Goal: Complete application form: Complete application form

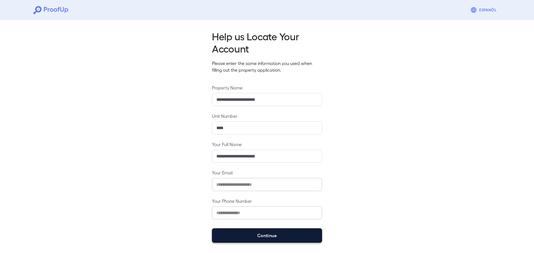
click at [255, 234] on button "Continue" at bounding box center [267, 235] width 110 height 14
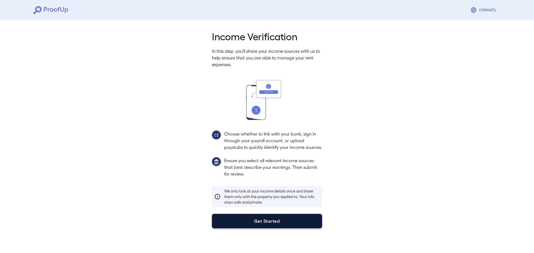
click at [279, 228] on button "Get Started" at bounding box center [267, 221] width 110 height 14
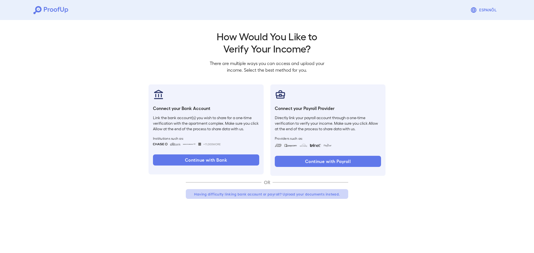
click at [273, 196] on button "Having difficulty linking bank account or payroll? Upload your documents instea…" at bounding box center [267, 194] width 162 height 10
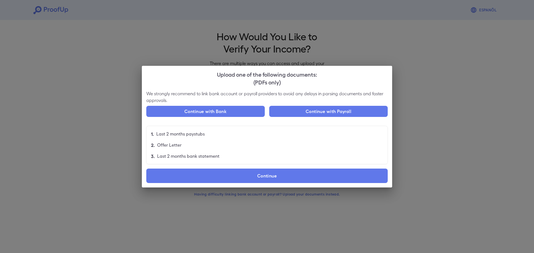
click at [479, 101] on div "Upload one of the following documents: (PDFs only) We strongly recommend to lin…" at bounding box center [267, 126] width 534 height 253
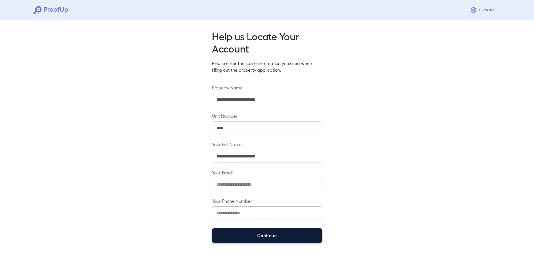
click at [247, 234] on button "Continue" at bounding box center [267, 235] width 110 height 14
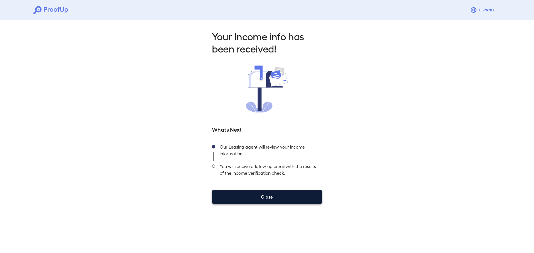
click at [273, 197] on button "Close" at bounding box center [267, 197] width 110 height 14
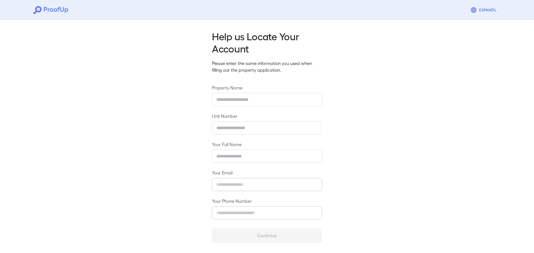
type input "**********"
type input "****"
type input "**********"
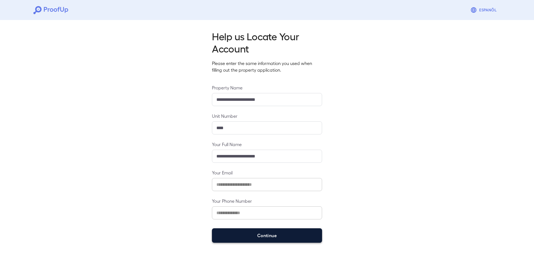
click at [252, 238] on button "Continue" at bounding box center [267, 235] width 110 height 14
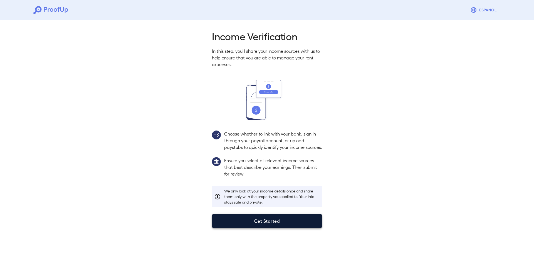
click at [272, 228] on button "Get Started" at bounding box center [267, 221] width 110 height 14
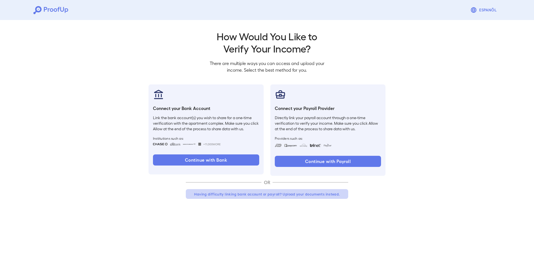
click at [295, 196] on button "Having difficulty linking bank account or payroll? Upload your documents instea…" at bounding box center [267, 194] width 162 height 10
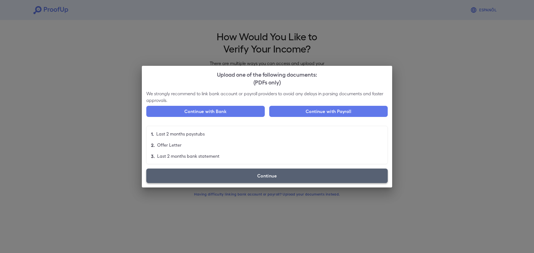
click at [273, 174] on label "Continue" at bounding box center [266, 176] width 241 height 14
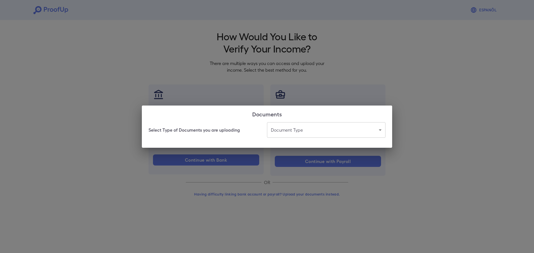
click at [325, 132] on body "Espanõl Go back How Would You Like to Verify Your Income? There are multiple wa…" at bounding box center [267, 106] width 534 height 212
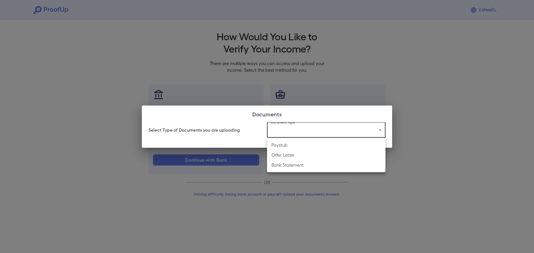
click at [264, 130] on div at bounding box center [267, 126] width 534 height 253
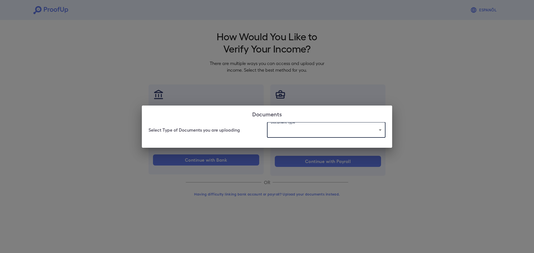
click at [287, 124] on div "Document Type ​ ​" at bounding box center [326, 130] width 118 height 16
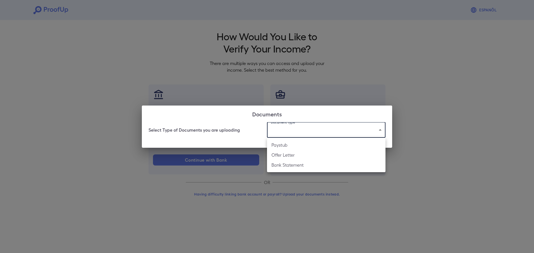
click at [286, 129] on body "Espanõl Go back How Would You Like to Verify Your Income? There are multiple wa…" at bounding box center [267, 106] width 534 height 212
click at [287, 163] on li "Bank Statement" at bounding box center [326, 165] width 118 height 10
type input "**********"
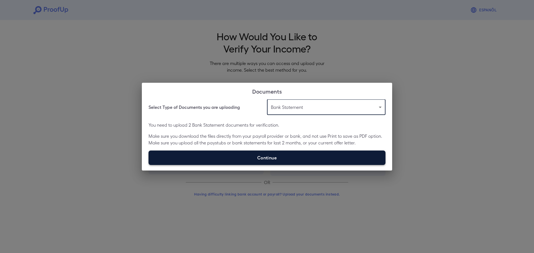
click at [262, 160] on label "Continue" at bounding box center [266, 158] width 237 height 14
click at [149, 165] on input "Continue" at bounding box center [148, 165] width 0 height 0
type input "**********"
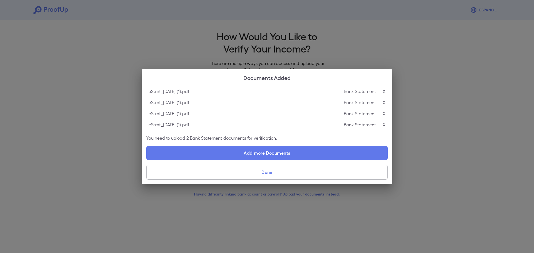
click at [268, 173] on button "Done" at bounding box center [266, 172] width 241 height 15
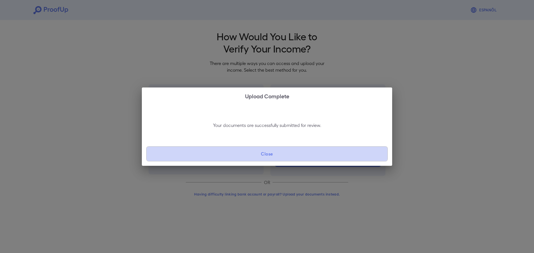
click at [300, 154] on button "Close" at bounding box center [266, 153] width 241 height 15
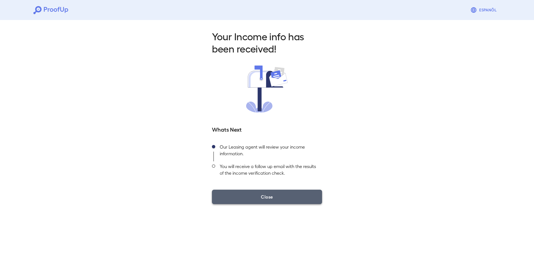
click at [302, 195] on button "Close" at bounding box center [267, 197] width 110 height 14
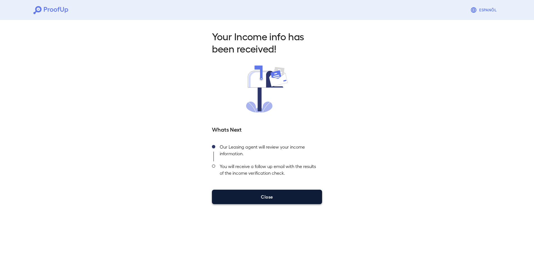
click at [272, 194] on button "Close" at bounding box center [267, 197] width 110 height 14
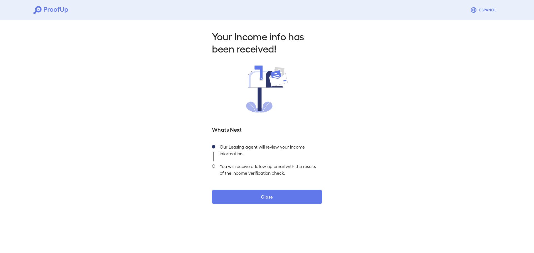
click at [138, 108] on div "Your Income info has been received! Whats Next Our Leasing agent will review yo…" at bounding box center [267, 115] width 534 height 195
